Goal: Communication & Community: Answer question/provide support

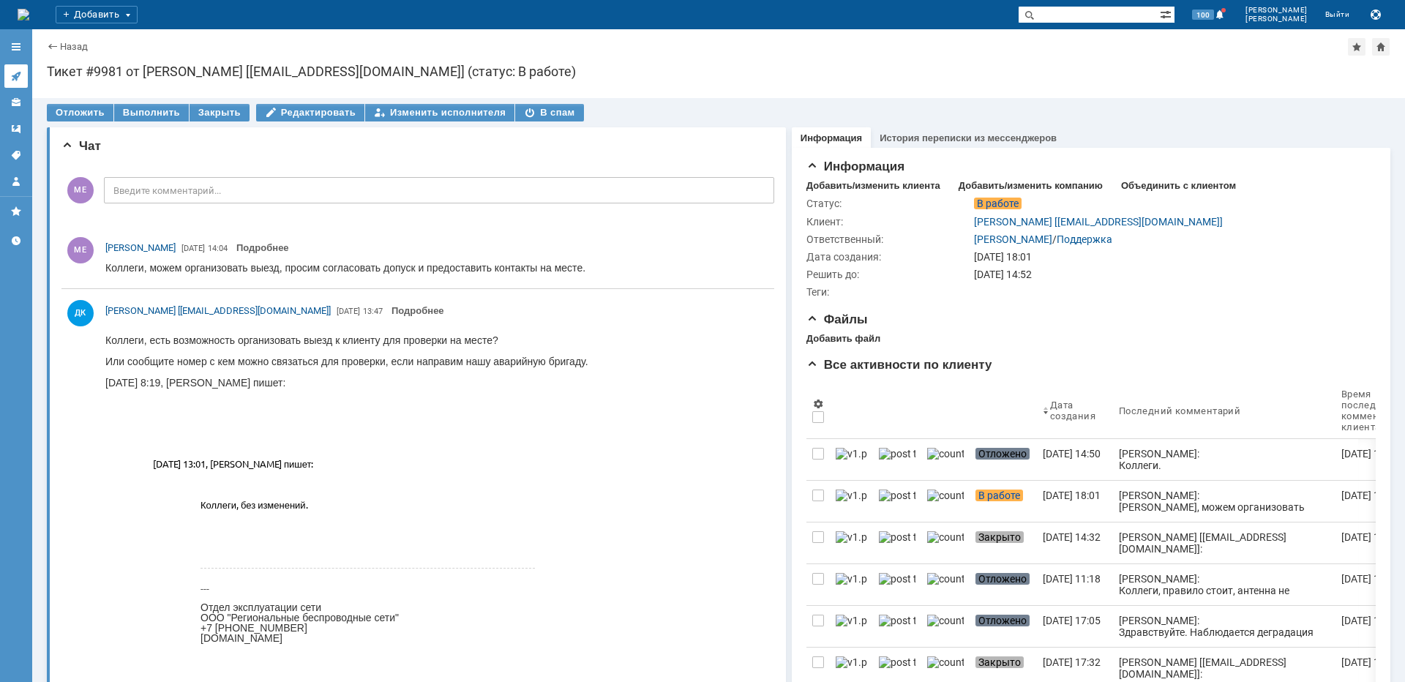
click at [23, 70] on link at bounding box center [15, 75] width 23 height 23
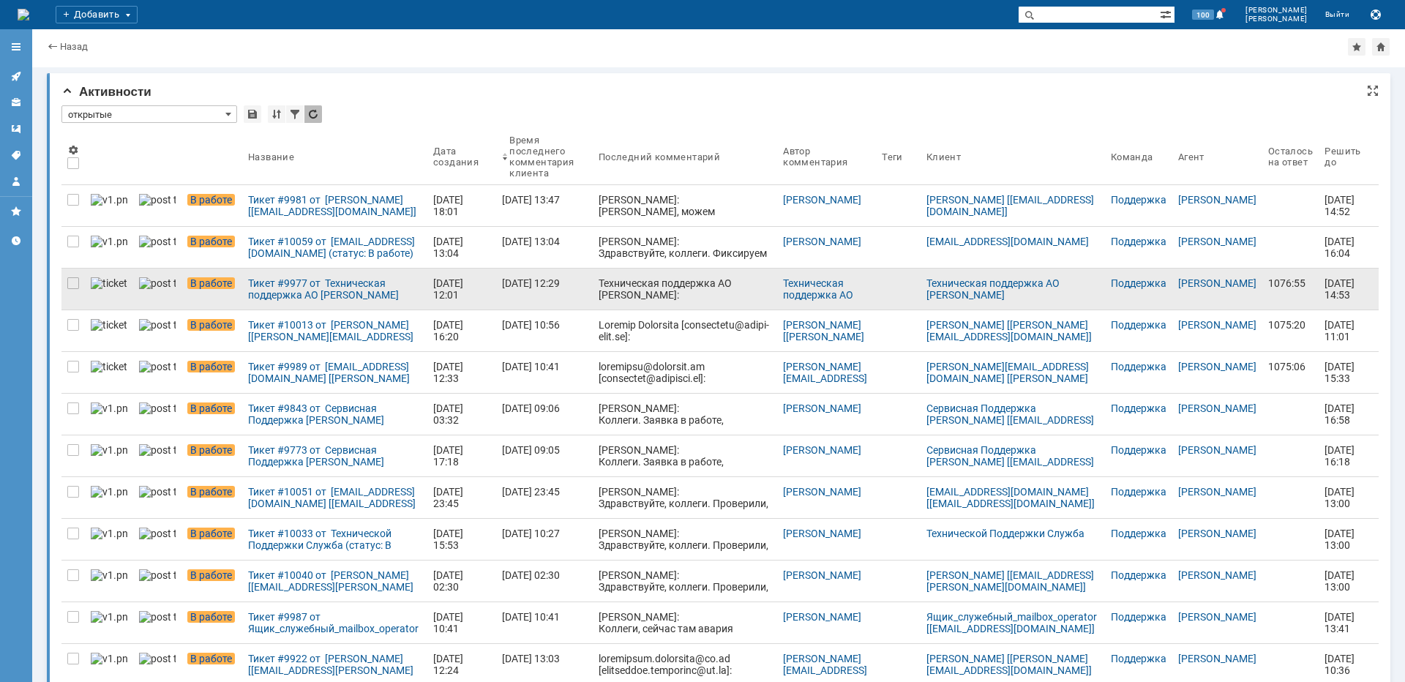
click at [656, 288] on div "Техническая поддержка АО НэтУан Рус: Добрый день! Коллеги, 04.10 в 6:20 пропада…" at bounding box center [685, 411] width 173 height 269
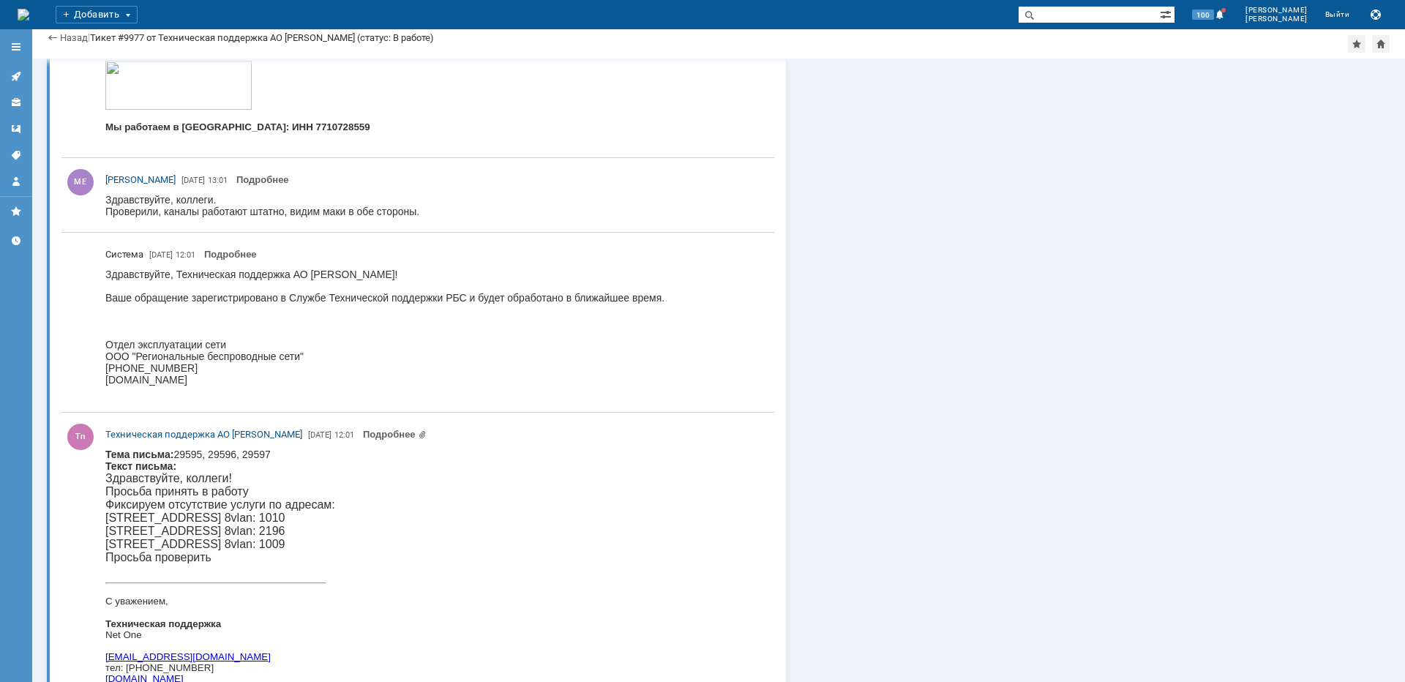
scroll to position [9230, 0]
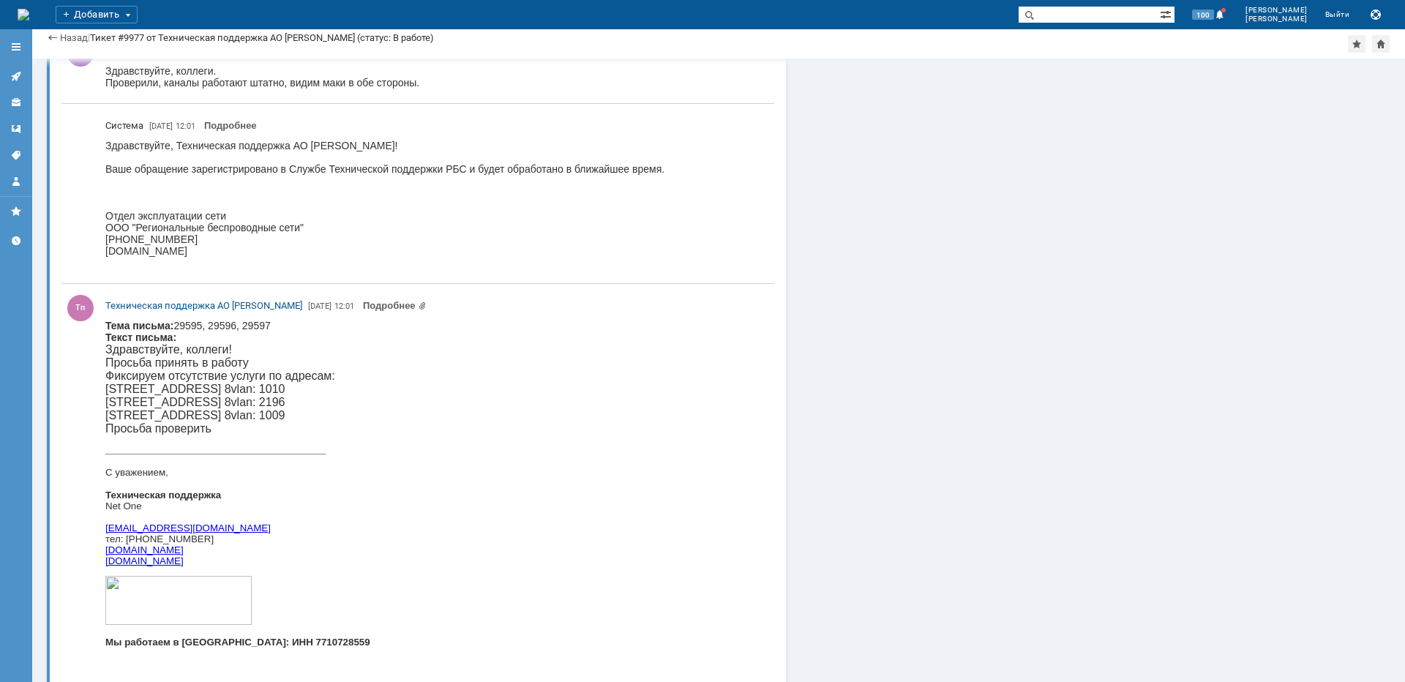
drag, startPoint x: 1399, startPoint y: 343, endPoint x: 491, endPoint y: 220, distance: 916.5
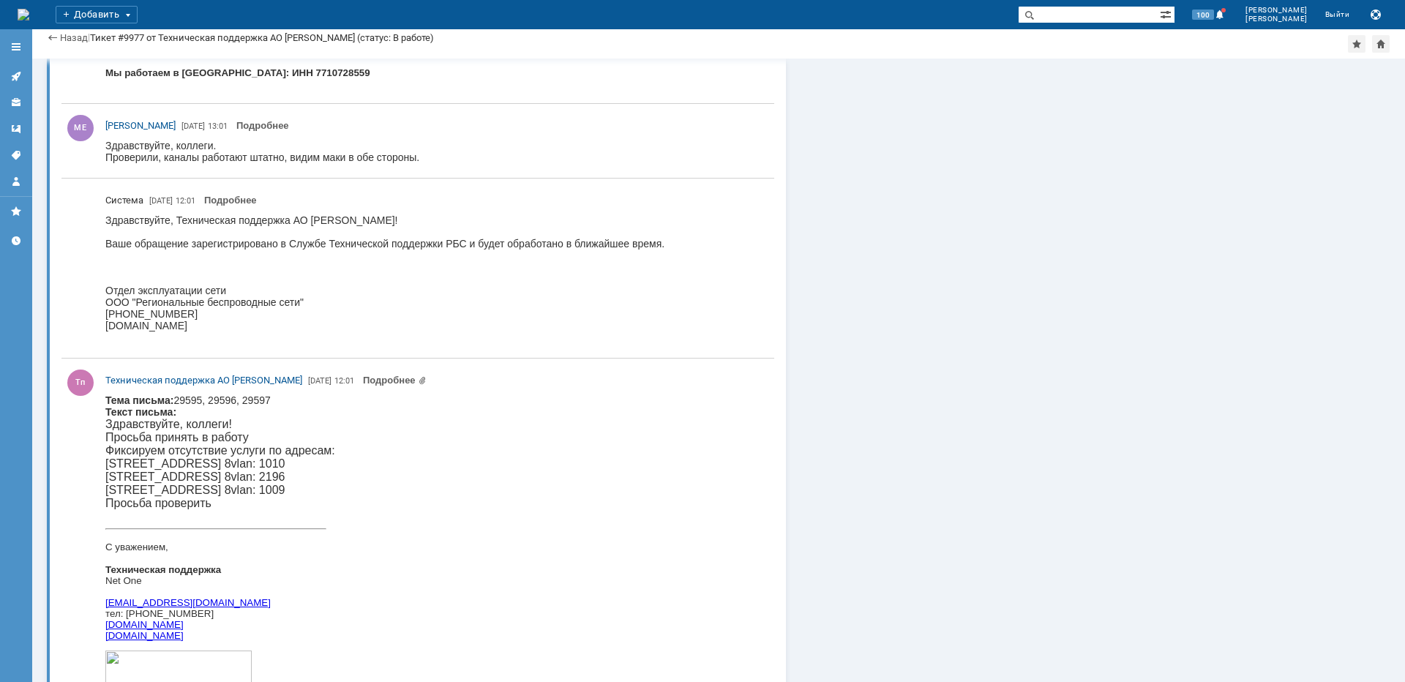
scroll to position [9157, 0]
click at [137, 465] on p "Просьба принять в работу Фиксируем отсутствие услуги по адресам: Пресненский ва…" at bounding box center [237, 450] width 265 height 40
copy p "Пресненский"
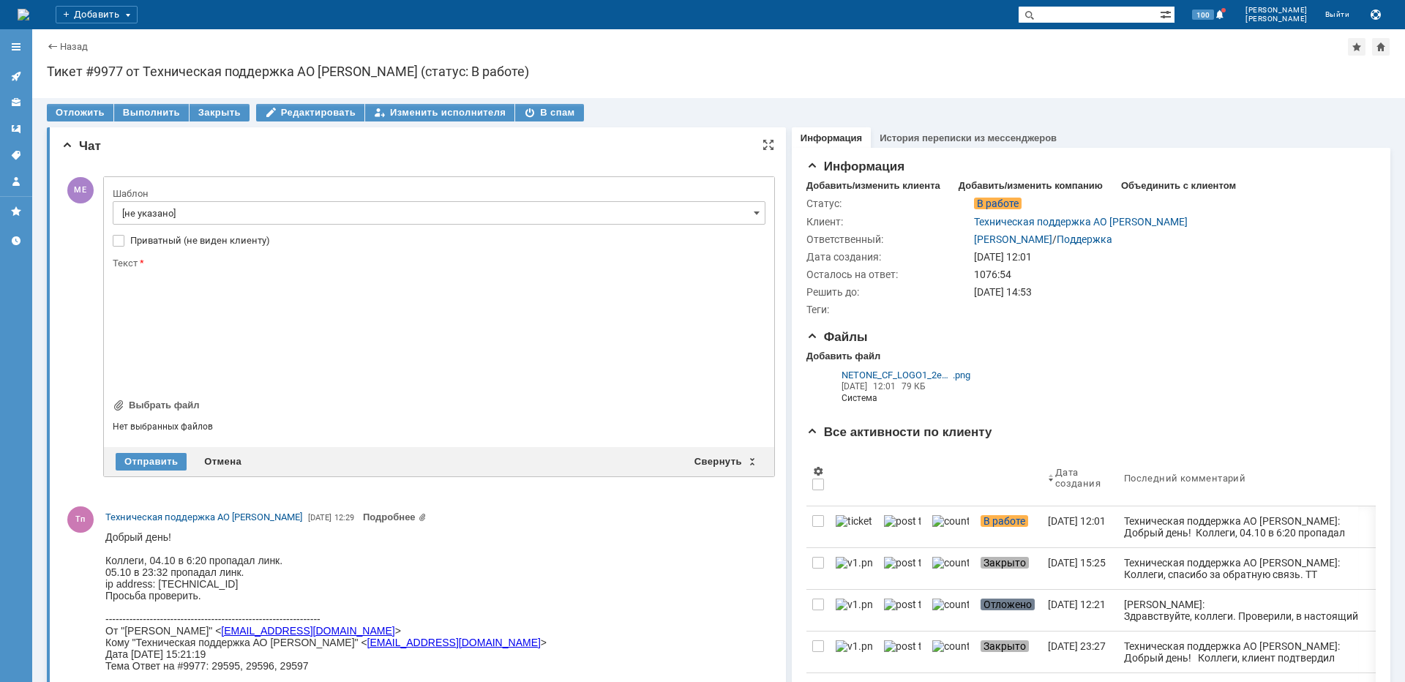
scroll to position [0, 0]
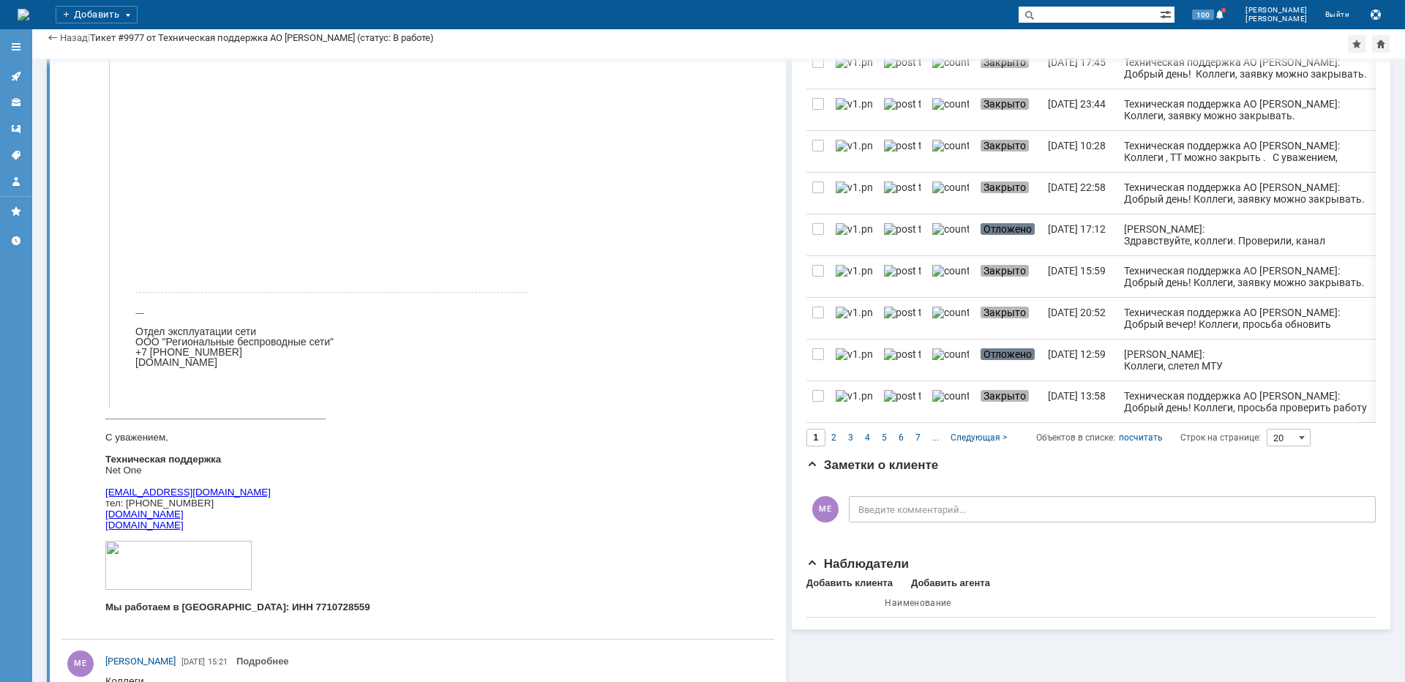
scroll to position [1098, 0]
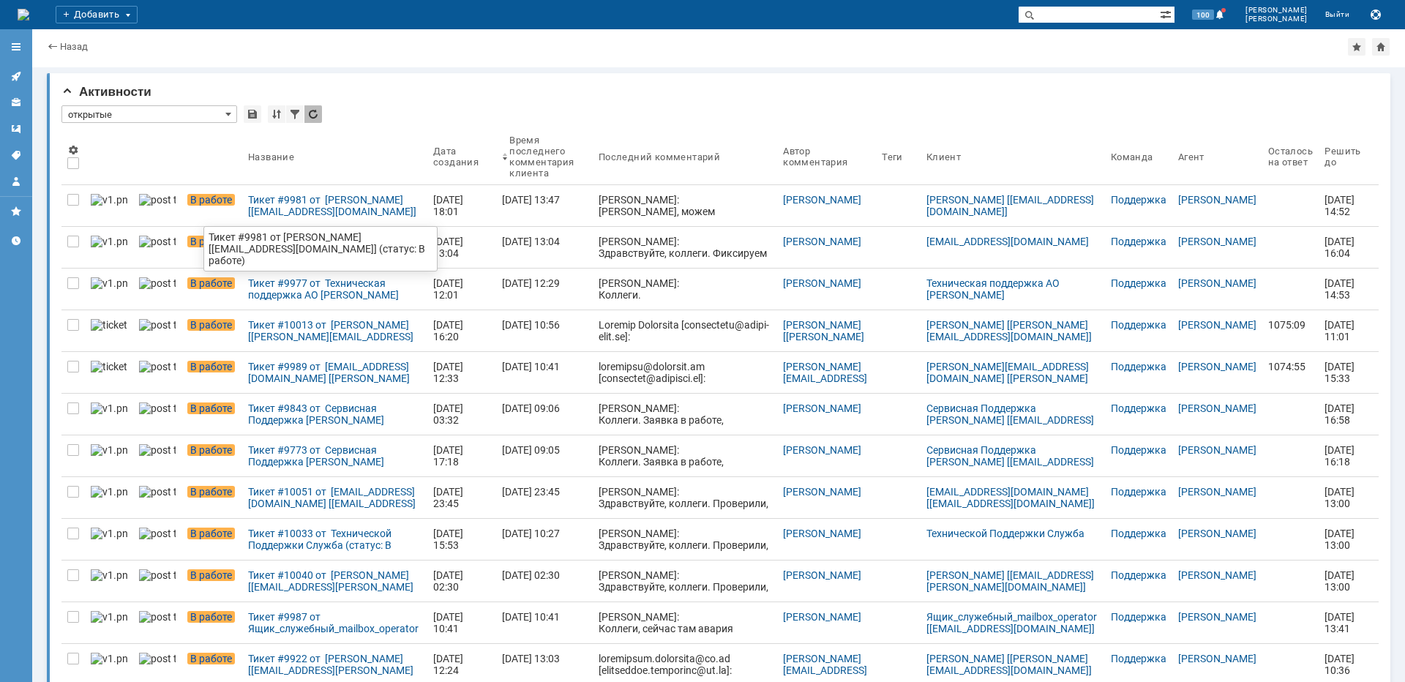
click at [281, 211] on div "Тикет #9981 от [PERSON_NAME] [[EMAIL_ADDRESS][DOMAIN_NAME]] (статус: В работе)" at bounding box center [334, 205] width 173 height 23
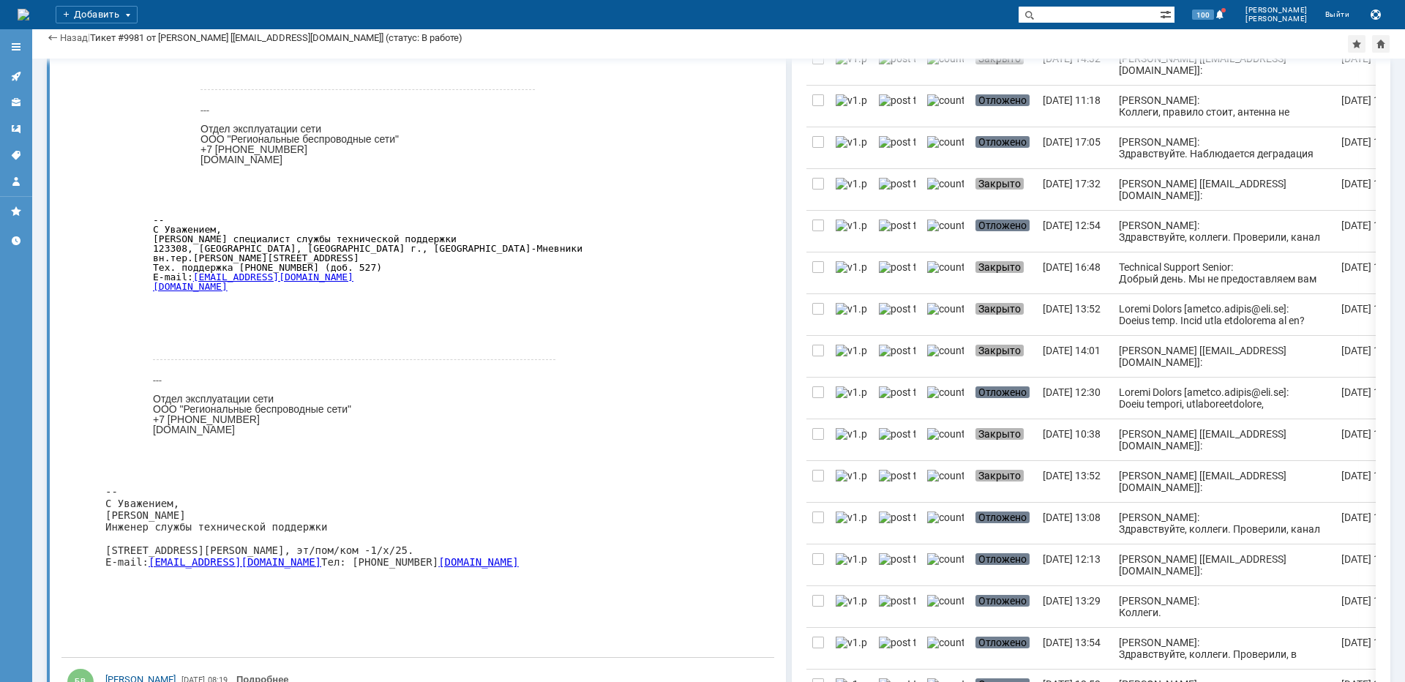
scroll to position [512, 0]
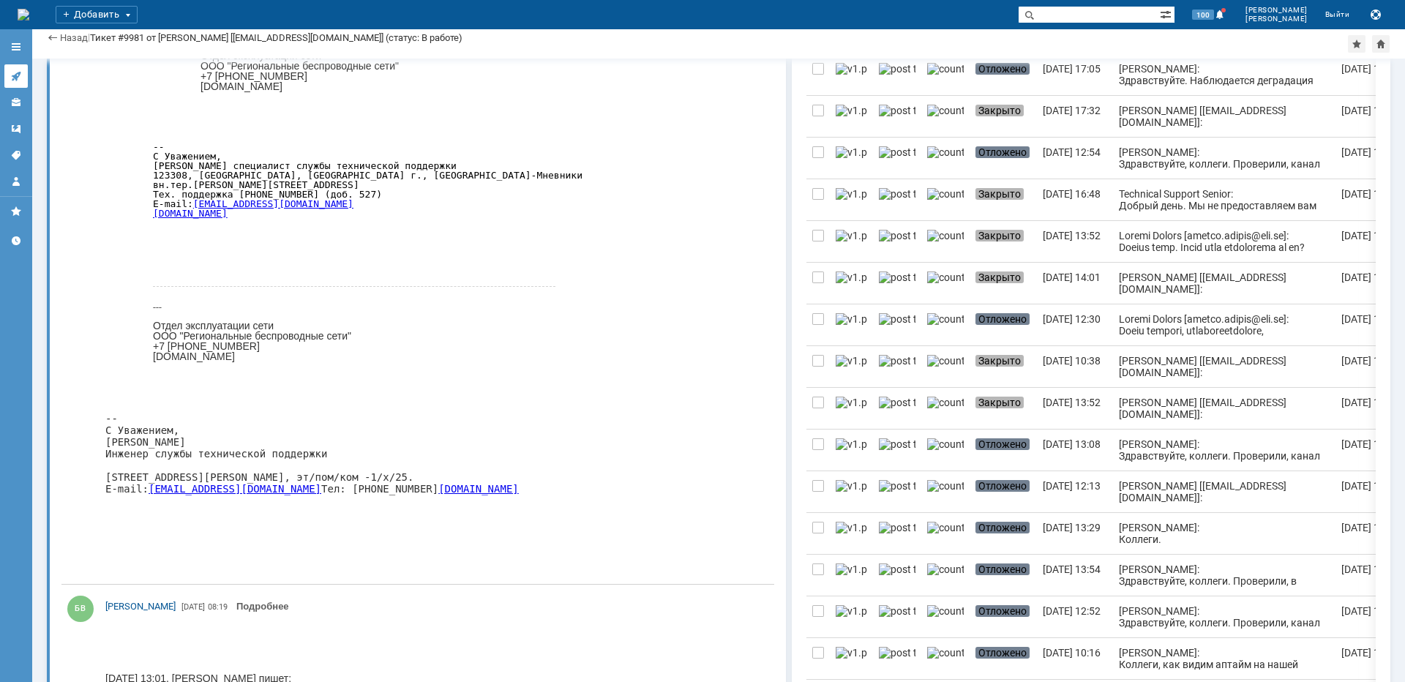
click at [14, 72] on icon at bounding box center [16, 76] width 12 height 12
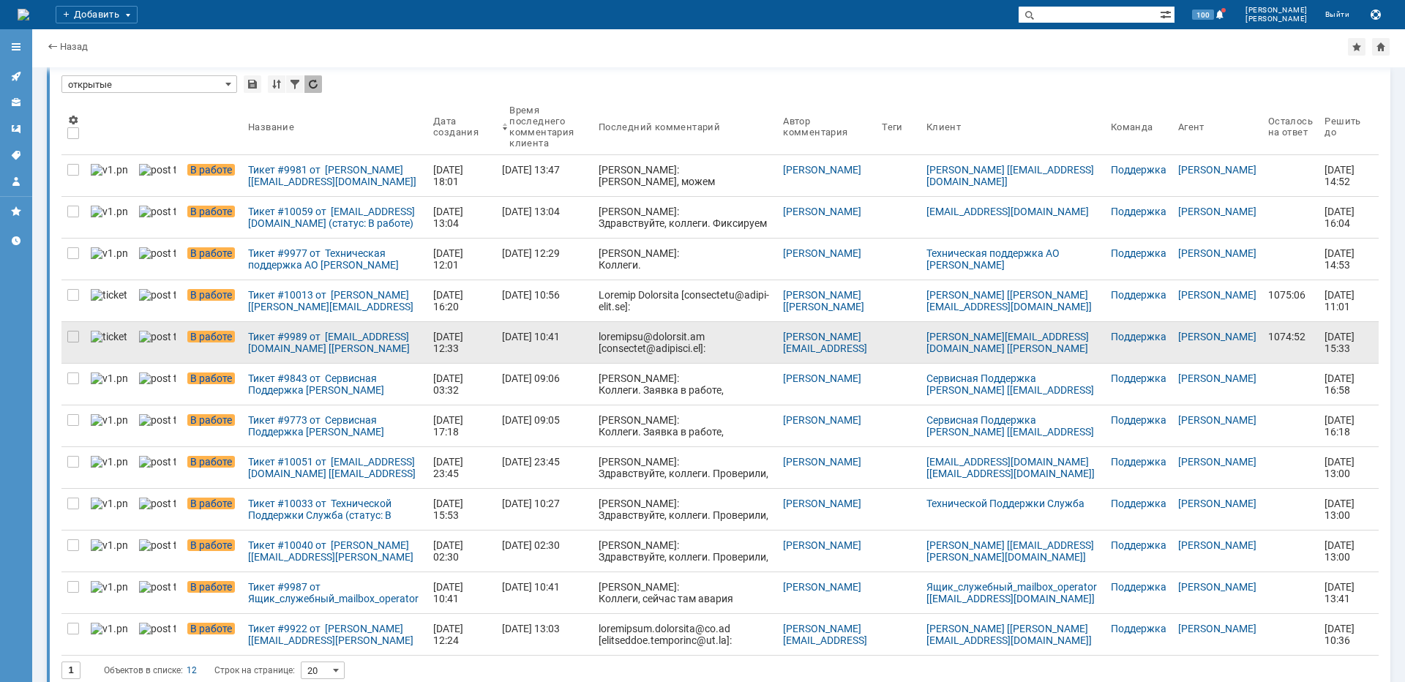
scroll to position [45, 0]
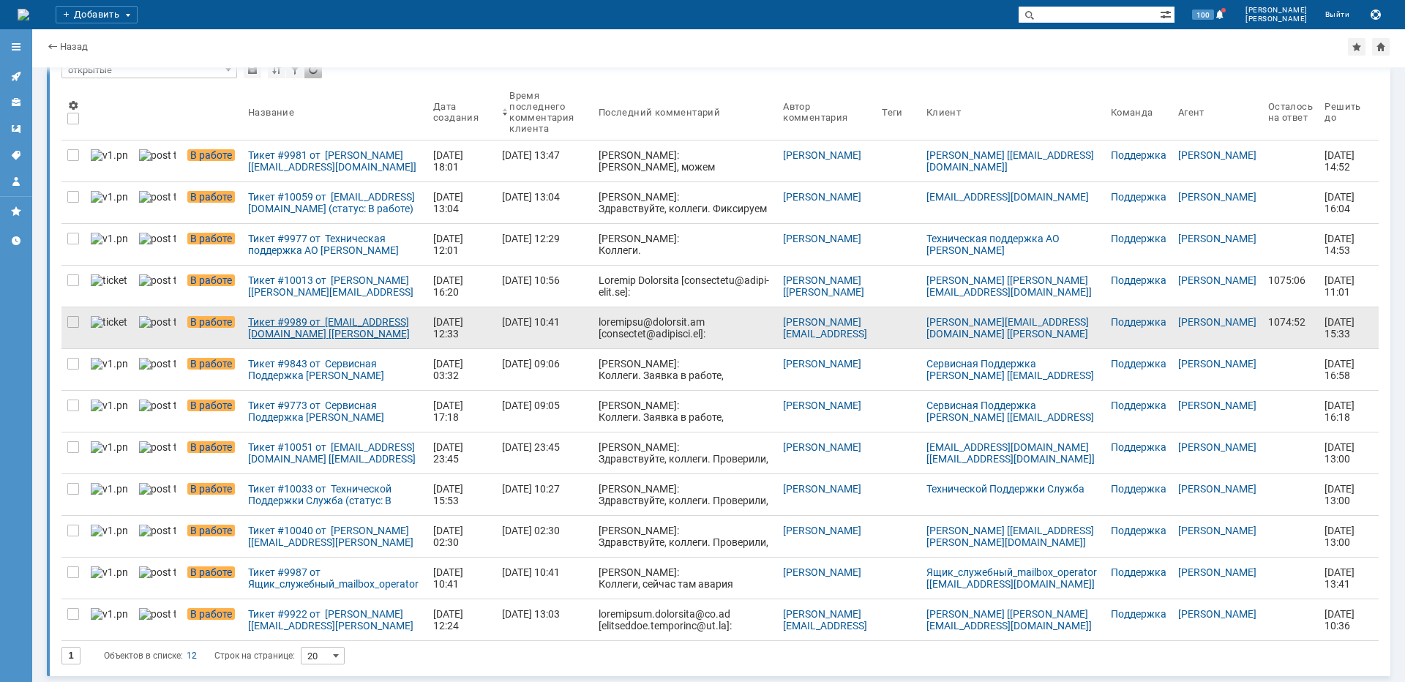
click at [299, 325] on div "Тикет #9989 от bogdanova@macomnet.ru [bogdanova@macomnet.ru] (статус: В работе)" at bounding box center [334, 327] width 173 height 23
